Goal: Find specific page/section: Find specific page/section

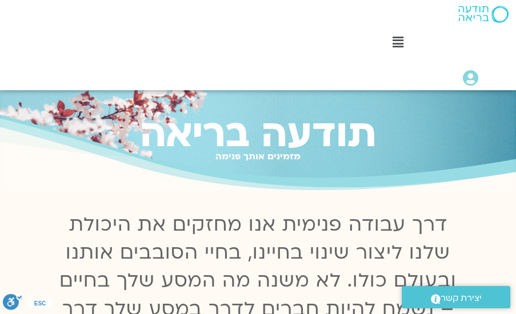
click at [402, 40] on icon at bounding box center [398, 42] width 11 height 13
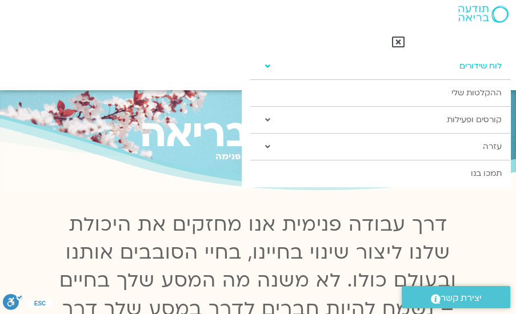
click at [474, 65] on link "לוח שידורים" at bounding box center [379, 66] width 259 height 26
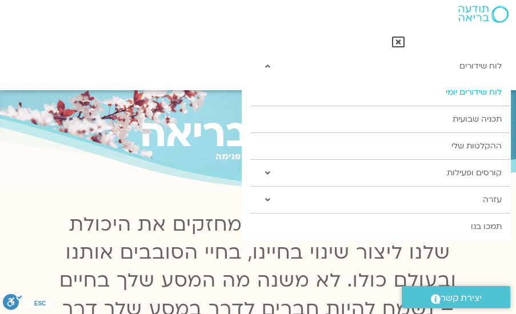
click at [449, 93] on link "לוח שידורים יומי" at bounding box center [379, 92] width 259 height 26
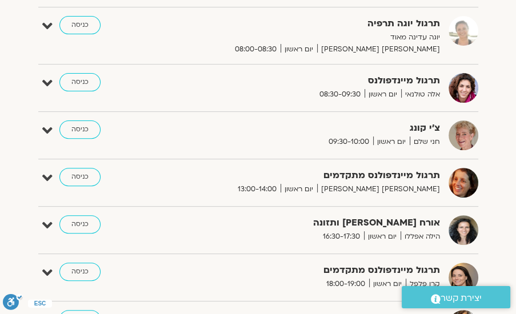
scroll to position [391, 0]
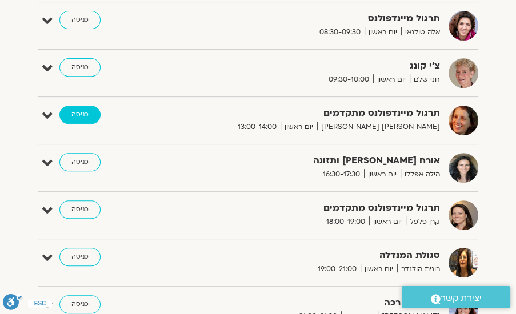
click at [81, 115] on link "כניסה" at bounding box center [79, 115] width 41 height 18
